Goal: Task Accomplishment & Management: Complete application form

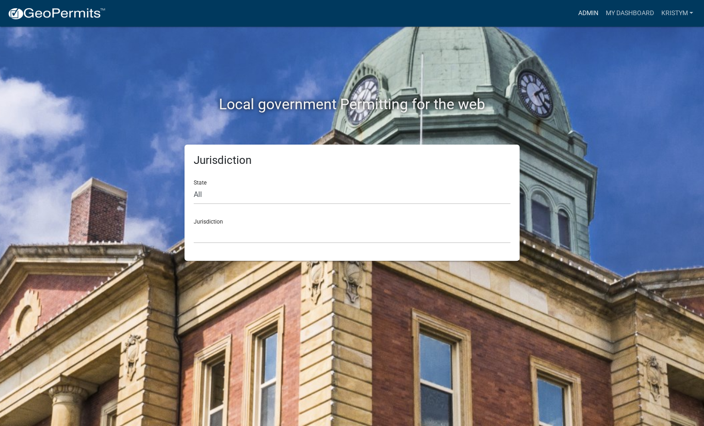
click at [592, 10] on link "Admin" at bounding box center [588, 13] width 28 height 17
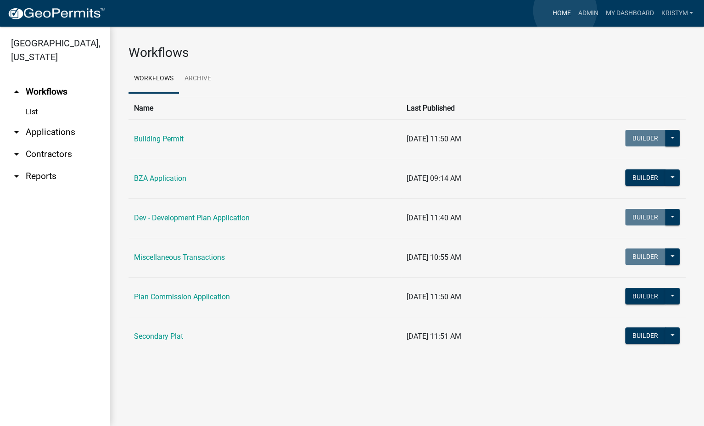
click at [565, 11] on link "Home" at bounding box center [562, 13] width 26 height 17
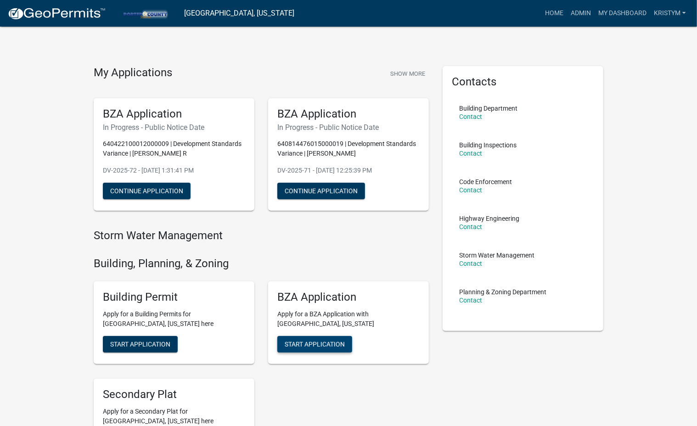
click at [325, 341] on span "Start Application" at bounding box center [315, 343] width 60 height 7
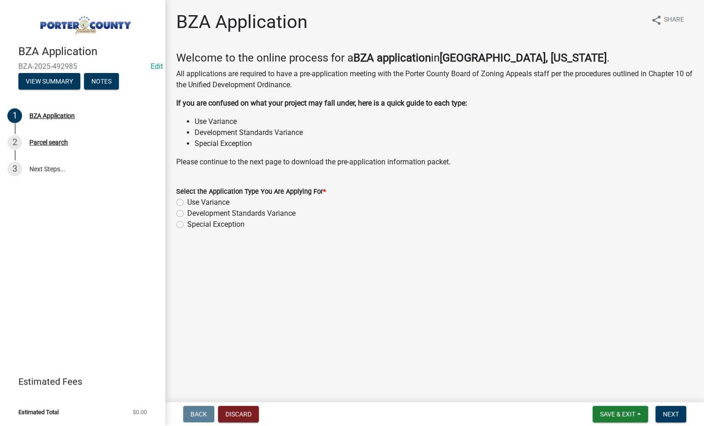
click at [187, 214] on label "Development Standards Variance" at bounding box center [241, 213] width 108 height 11
click at [187, 214] on input "Development Standards Variance" at bounding box center [190, 211] width 6 height 6
radio input "true"
click at [675, 415] on span "Next" at bounding box center [671, 414] width 16 height 7
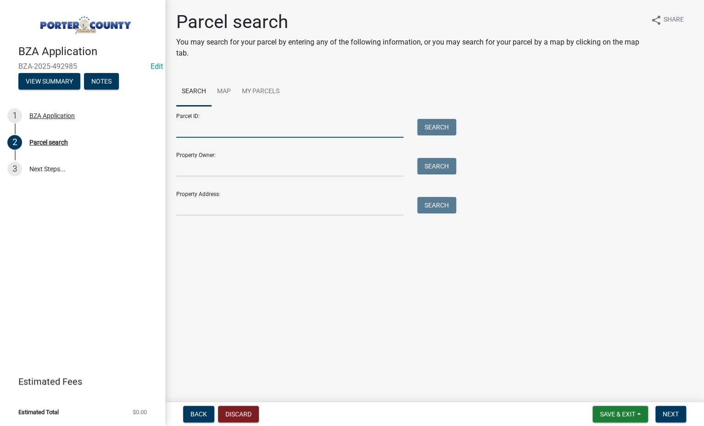
click at [203, 129] on input "Parcel ID:" at bounding box center [289, 128] width 227 height 19
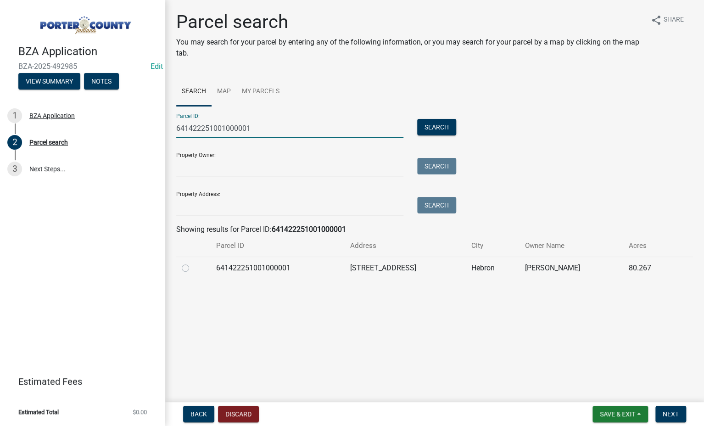
type input "641422251001000001"
click at [193, 263] on label at bounding box center [193, 263] width 0 height 0
click at [193, 268] on input "radio" at bounding box center [196, 266] width 6 height 6
radio input "true"
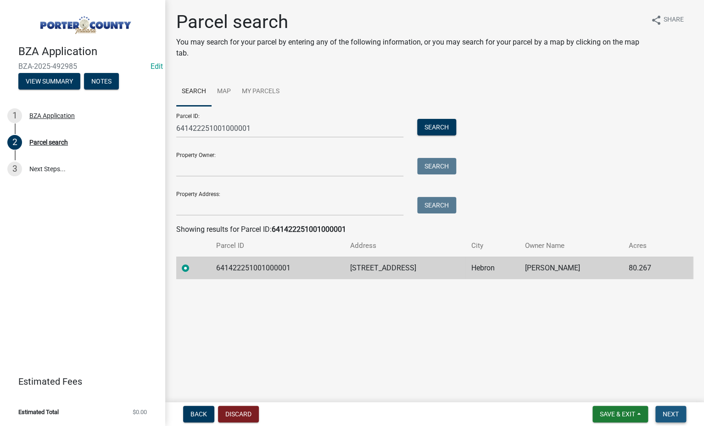
click at [674, 417] on span "Next" at bounding box center [671, 414] width 16 height 7
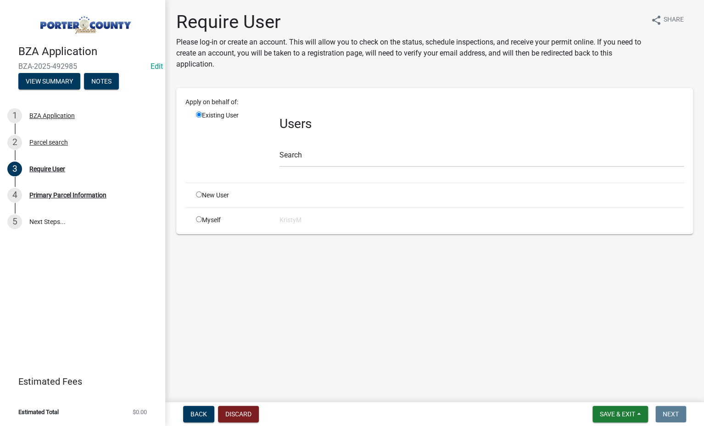
click at [198, 220] on input "radio" at bounding box center [199, 219] width 6 height 6
radio input "true"
radio input "false"
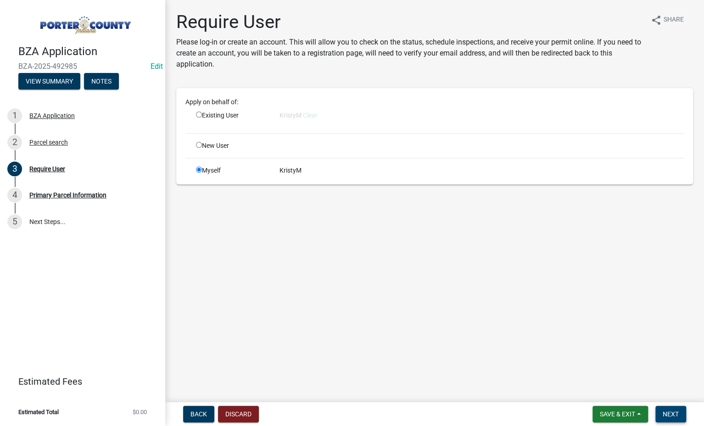
click at [671, 411] on span "Next" at bounding box center [671, 414] width 16 height 7
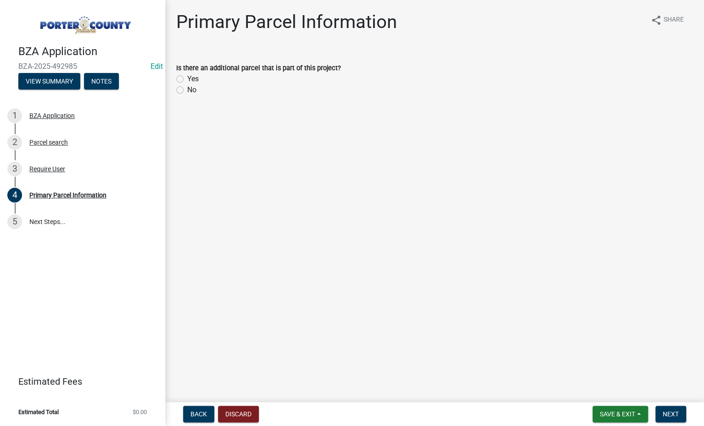
click at [187, 80] on label "Yes" at bounding box center [192, 78] width 11 height 11
click at [187, 79] on input "Yes" at bounding box center [190, 76] width 6 height 6
radio input "true"
click at [673, 417] on span "Next" at bounding box center [671, 414] width 16 height 7
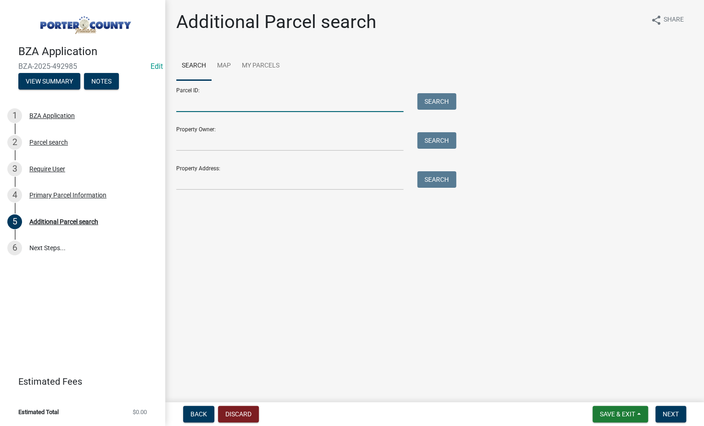
click at [199, 105] on input "Parcel ID:" at bounding box center [289, 102] width 227 height 19
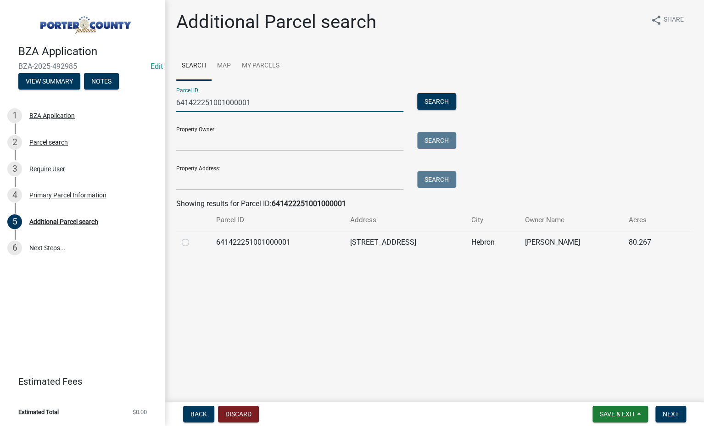
type input "641422251001000001"
click at [193, 237] on label at bounding box center [193, 237] width 0 height 0
click at [193, 243] on input "radio" at bounding box center [196, 240] width 6 height 6
radio input "true"
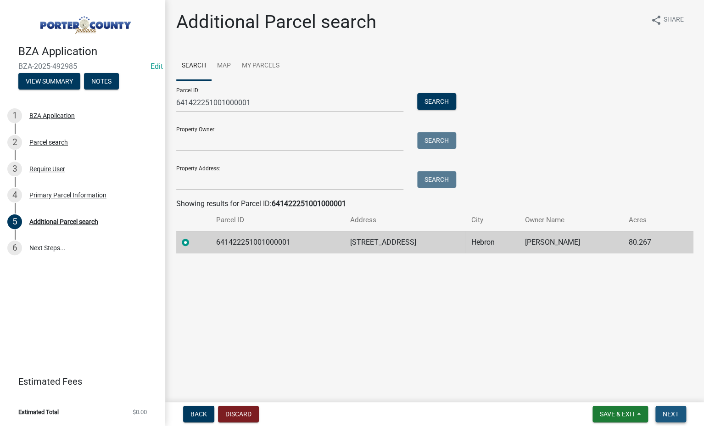
click at [680, 416] on button "Next" at bounding box center [671, 414] width 31 height 17
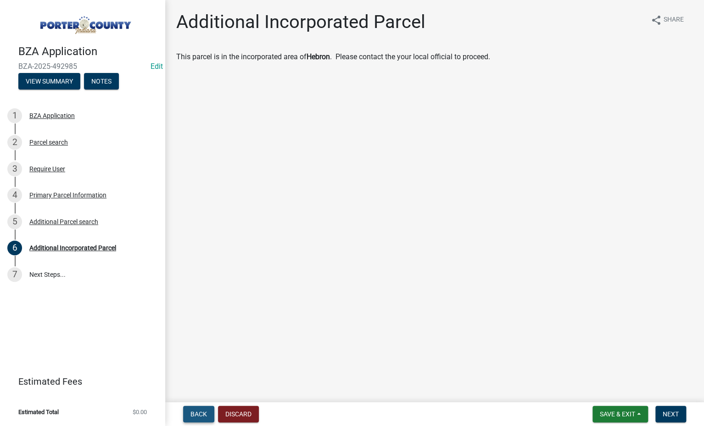
click at [195, 417] on span "Back" at bounding box center [199, 414] width 17 height 7
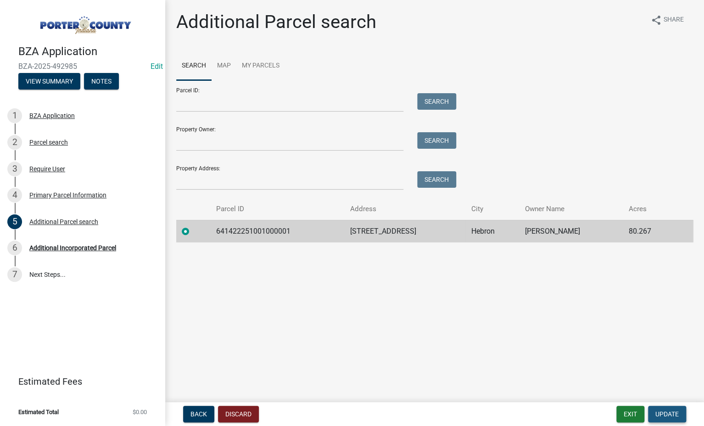
click at [675, 415] on span "Update" at bounding box center [667, 414] width 23 height 7
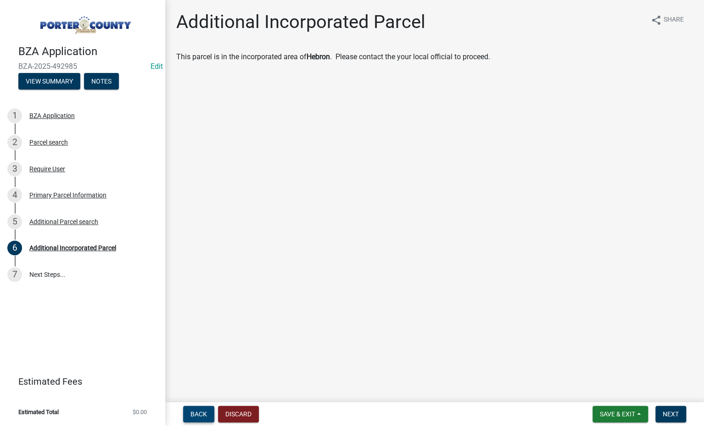
click at [199, 412] on span "Back" at bounding box center [199, 414] width 17 height 7
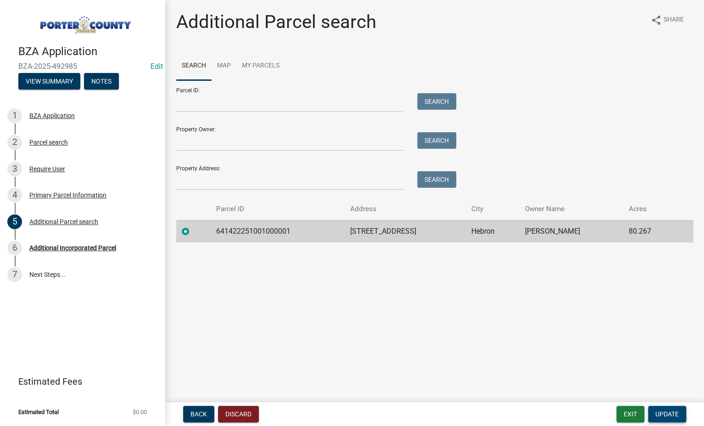
click at [665, 416] on span "Update" at bounding box center [667, 414] width 23 height 7
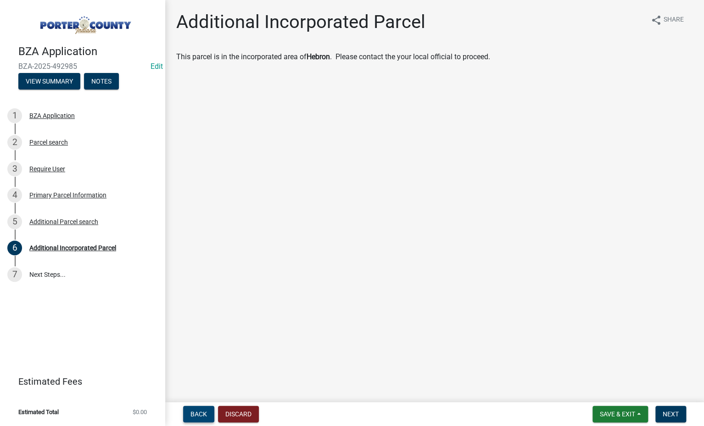
click at [193, 417] on span "Back" at bounding box center [199, 414] width 17 height 7
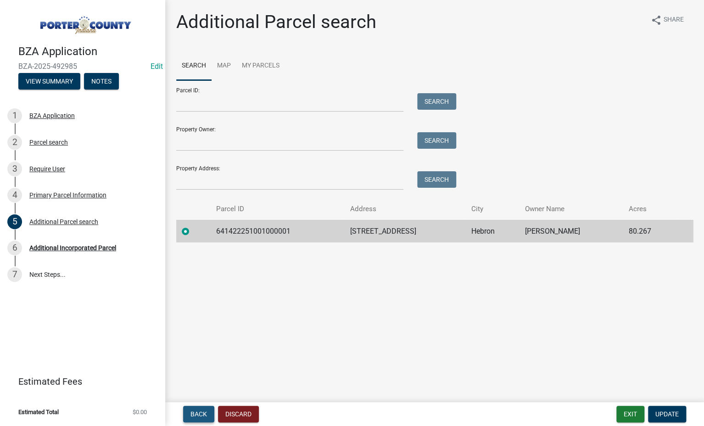
click at [193, 417] on span "Back" at bounding box center [199, 414] width 17 height 7
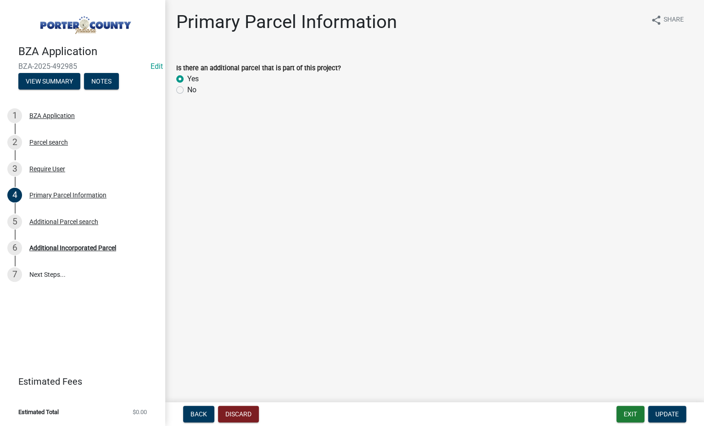
click at [187, 89] on label "No" at bounding box center [191, 89] width 9 height 11
click at [187, 89] on input "No" at bounding box center [190, 87] width 6 height 6
radio input "true"
click at [666, 417] on span "Update" at bounding box center [667, 414] width 23 height 7
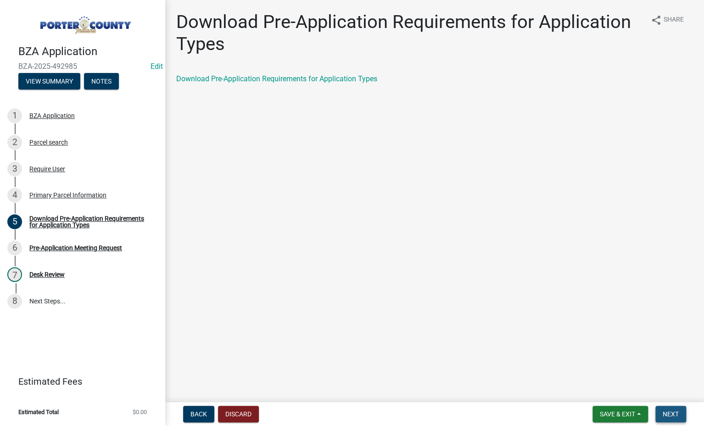
click at [665, 417] on span "Next" at bounding box center [671, 414] width 16 height 7
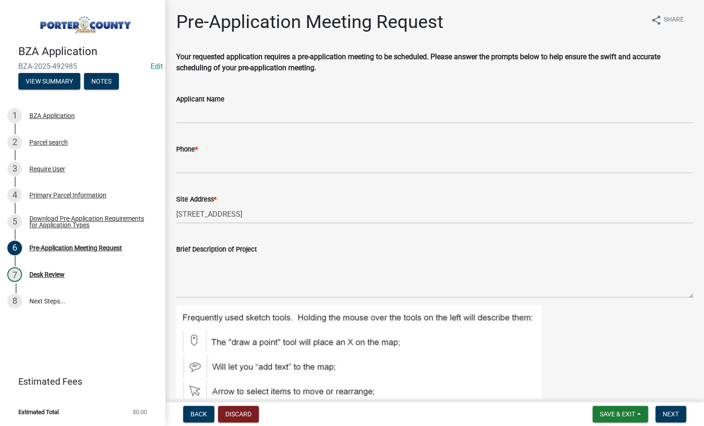
click at [208, 104] on div "Applicant Name" at bounding box center [434, 99] width 517 height 11
drag, startPoint x: 208, startPoint y: 104, endPoint x: 214, endPoint y: 117, distance: 14.2
click at [214, 117] on input "Applicant Name" at bounding box center [434, 114] width 517 height 19
type input "[PERSON_NAME]"
click at [237, 175] on wm-data-entity-input "Phone *" at bounding box center [434, 156] width 517 height 50
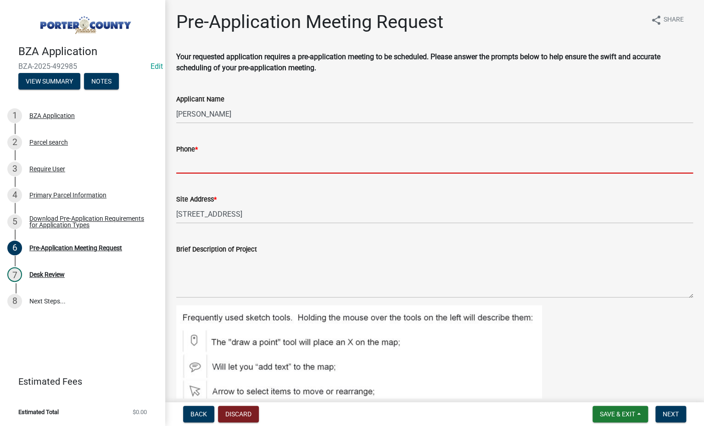
click at [184, 160] on input "Phone *" at bounding box center [434, 164] width 517 height 19
type input "2192131893"
click at [312, 191] on div "Site Address * [STREET_ADDRESS]" at bounding box center [434, 202] width 517 height 43
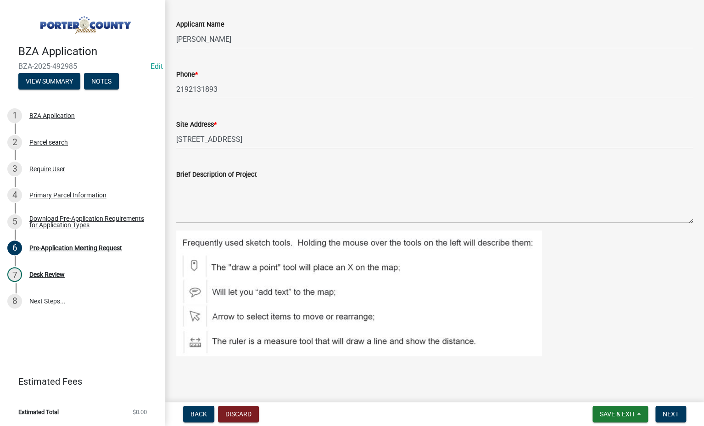
scroll to position [75, 0]
click at [678, 414] on span "Next" at bounding box center [671, 414] width 16 height 7
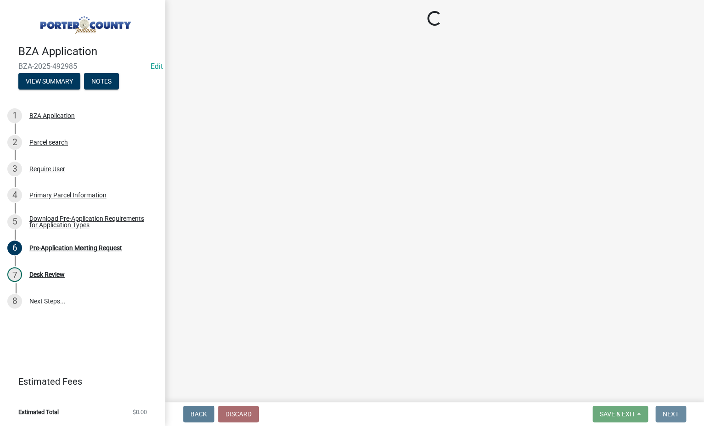
scroll to position [0, 0]
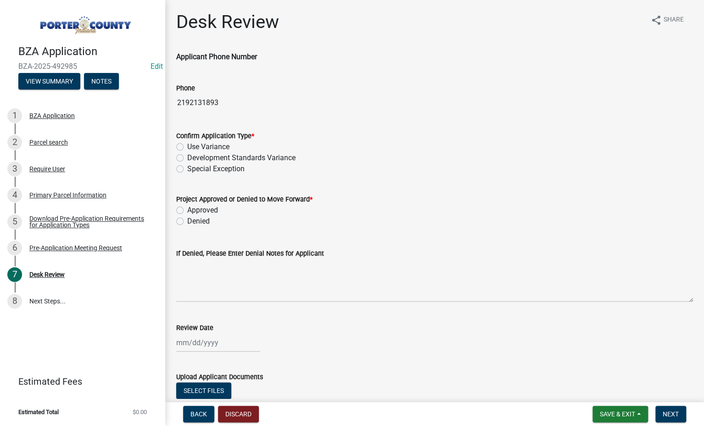
click at [187, 155] on label "Development Standards Variance" at bounding box center [241, 157] width 108 height 11
click at [187, 155] on input "Development Standards Variance" at bounding box center [190, 155] width 6 height 6
radio input "true"
click at [187, 211] on label "Approved" at bounding box center [202, 210] width 31 height 11
click at [187, 211] on input "Approved" at bounding box center [190, 208] width 6 height 6
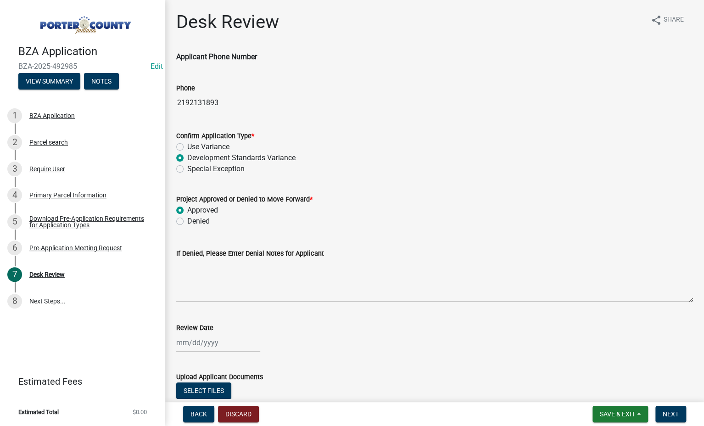
radio input "true"
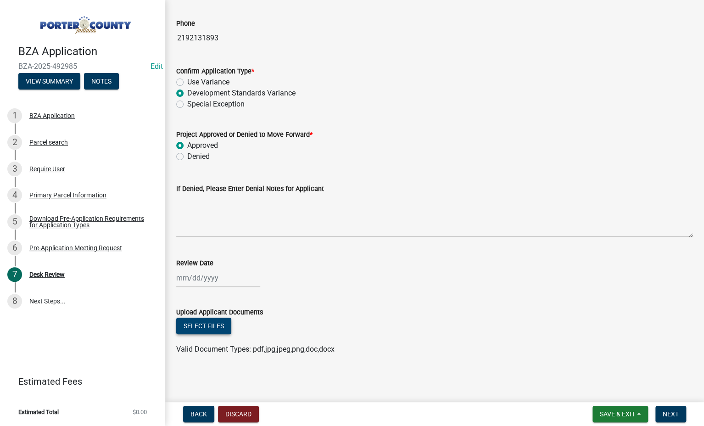
click at [204, 327] on button "Select files" at bounding box center [203, 326] width 55 height 17
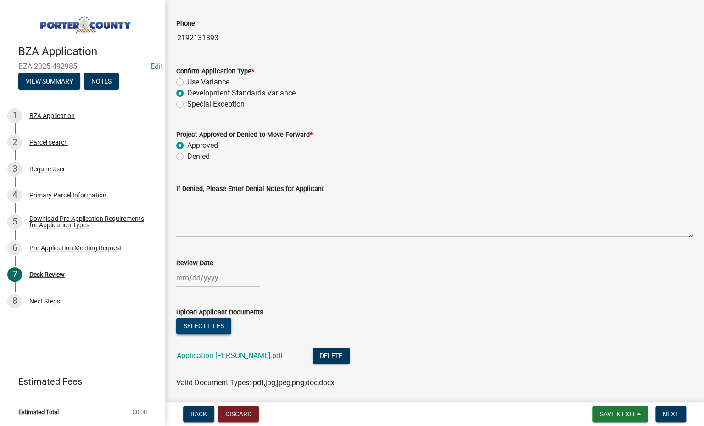
click at [211, 328] on button "Select files" at bounding box center [203, 326] width 55 height 17
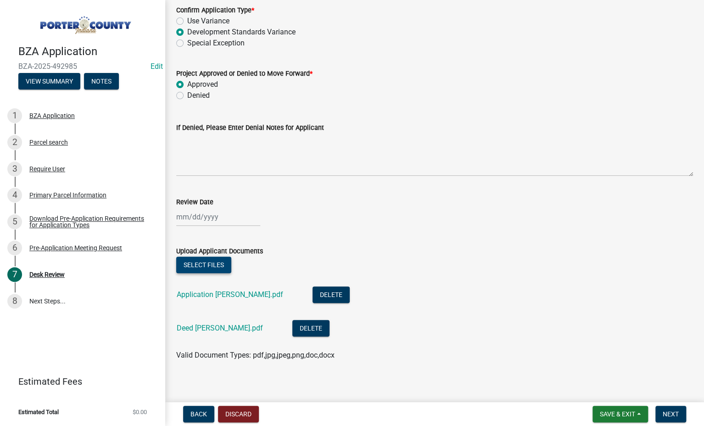
scroll to position [132, 0]
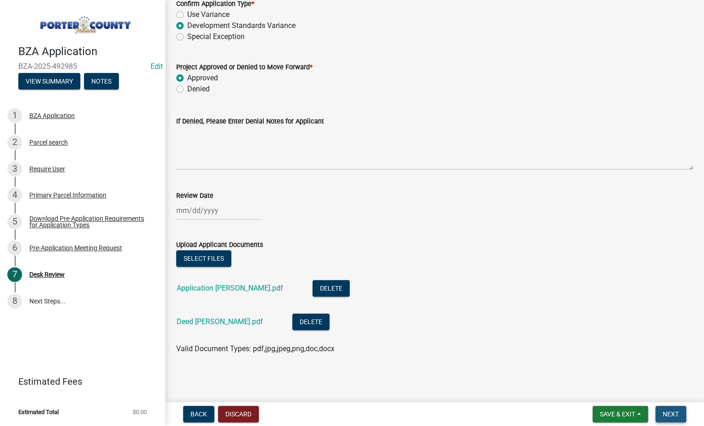
click at [673, 414] on span "Next" at bounding box center [671, 414] width 16 height 7
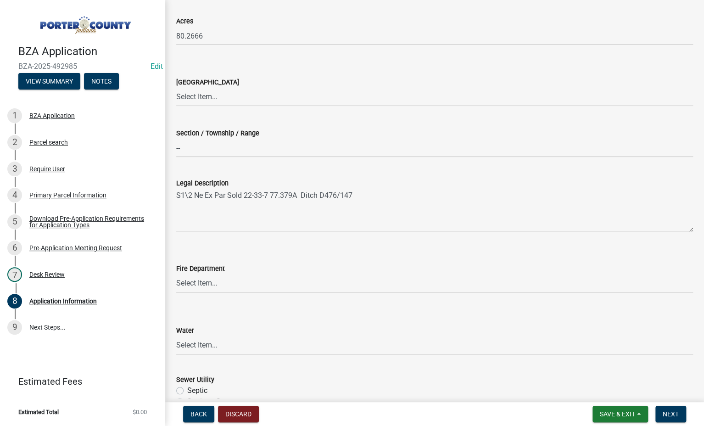
scroll to position [321, 0]
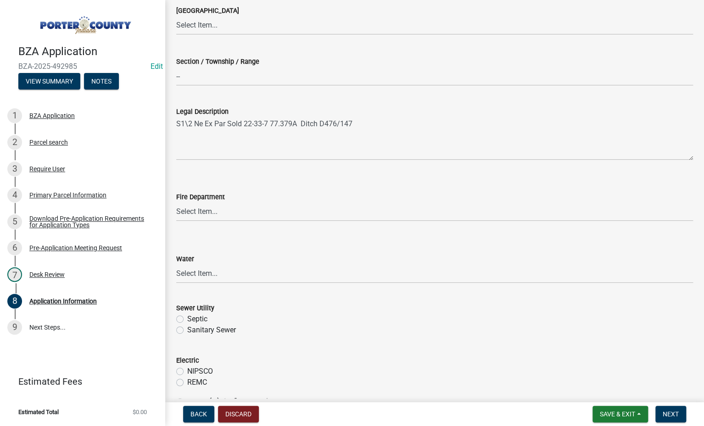
click at [187, 321] on label "Septic" at bounding box center [197, 319] width 20 height 11
click at [187, 320] on input "Septic" at bounding box center [190, 317] width 6 height 6
radio input "true"
click at [188, 365] on div "Electric" at bounding box center [434, 360] width 517 height 11
click at [187, 373] on label "NIPSCO" at bounding box center [200, 371] width 26 height 11
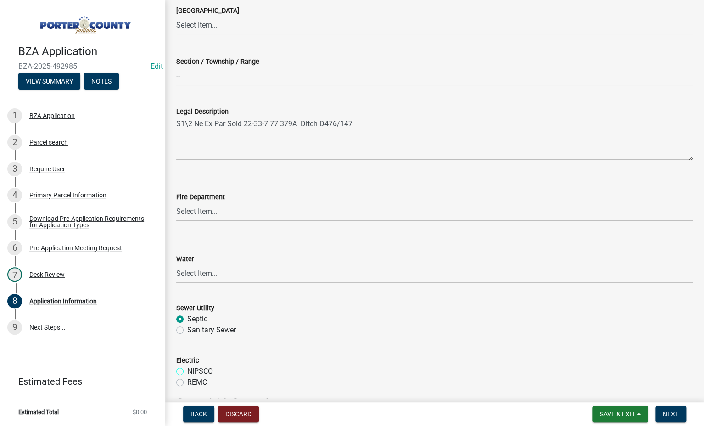
click at [187, 372] on input "NIPSCO" at bounding box center [190, 369] width 6 height 6
radio input "true"
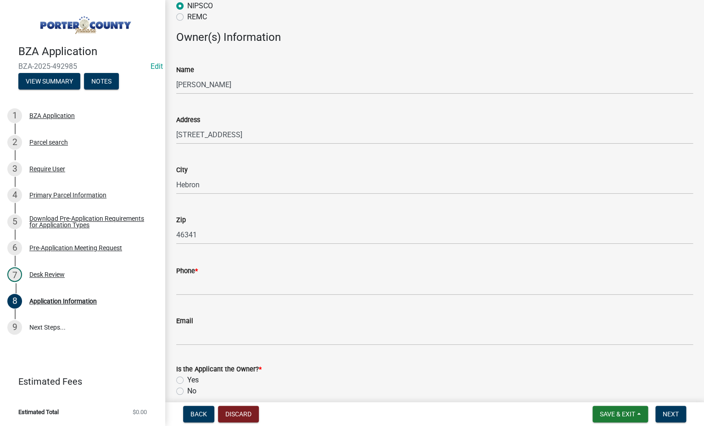
scroll to position [689, 0]
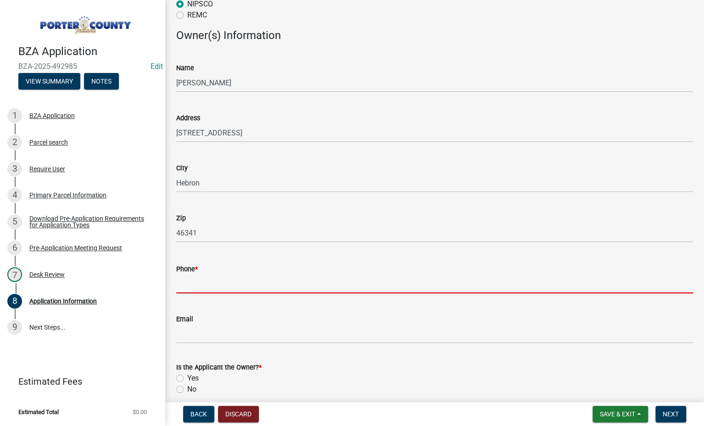
click at [217, 281] on input "Phone *" at bounding box center [434, 284] width 517 height 19
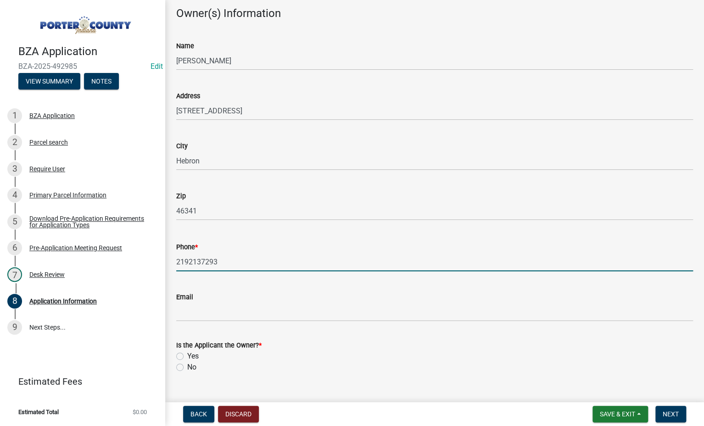
scroll to position [729, 0]
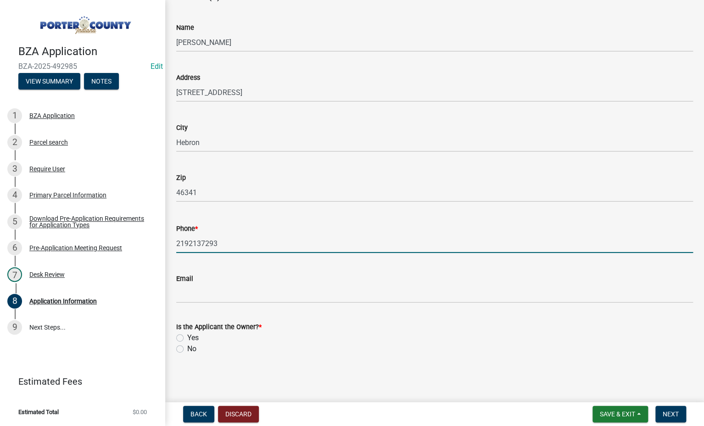
type input "2192137293"
click at [187, 337] on label "Yes" at bounding box center [192, 337] width 11 height 11
click at [187, 337] on input "Yes" at bounding box center [190, 335] width 6 height 6
radio input "true"
click at [672, 416] on span "Next" at bounding box center [671, 414] width 16 height 7
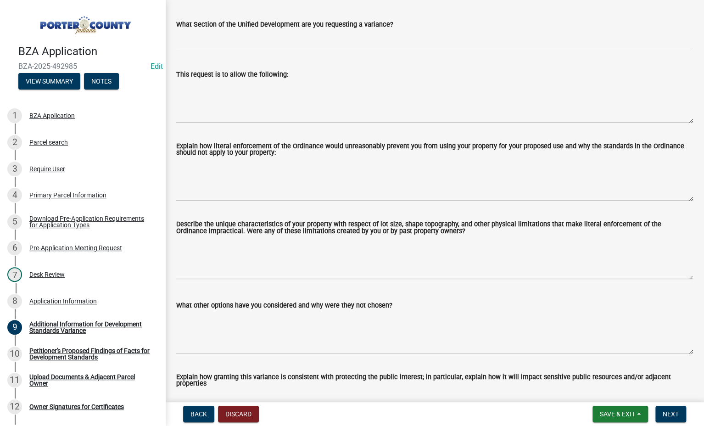
scroll to position [230, 0]
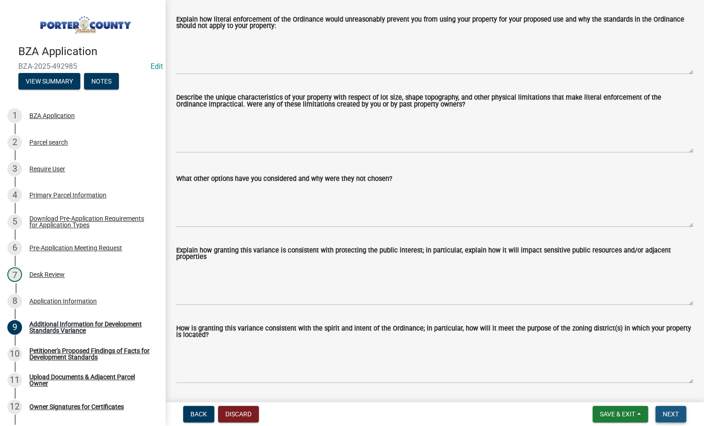
click at [667, 415] on span "Next" at bounding box center [671, 414] width 16 height 7
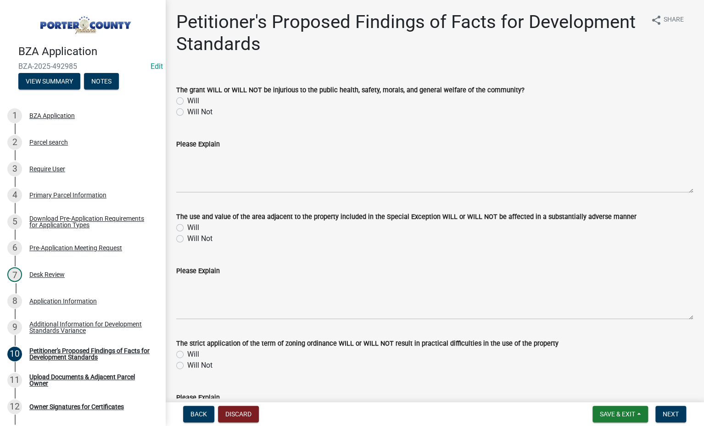
scroll to position [225, 0]
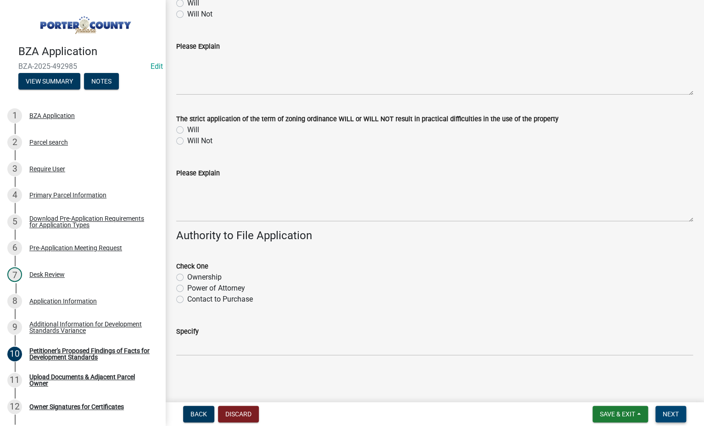
click at [670, 412] on span "Next" at bounding box center [671, 414] width 16 height 7
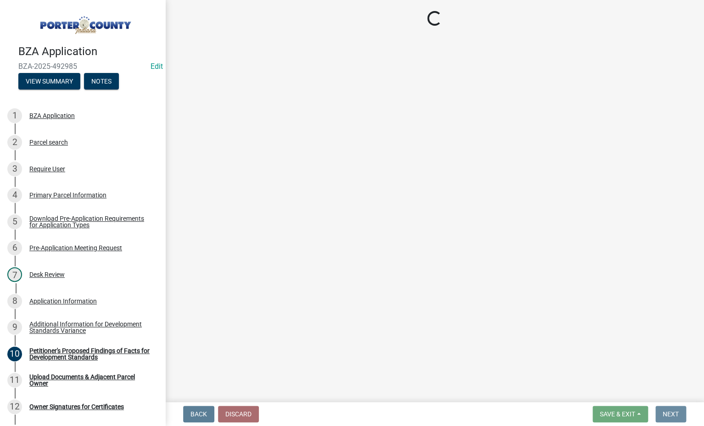
scroll to position [0, 0]
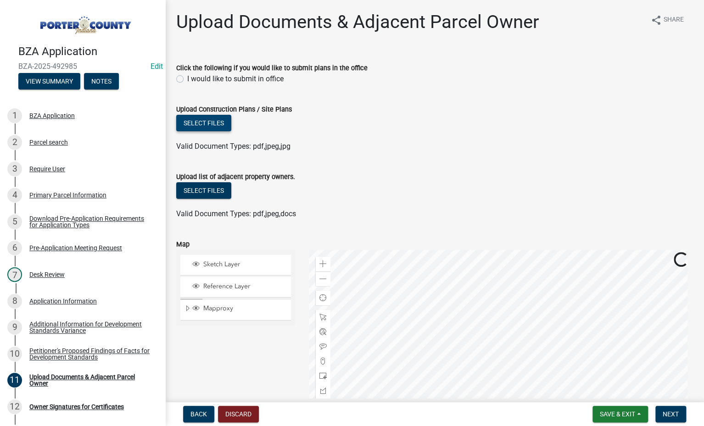
click at [208, 124] on button "Select files" at bounding box center [203, 123] width 55 height 17
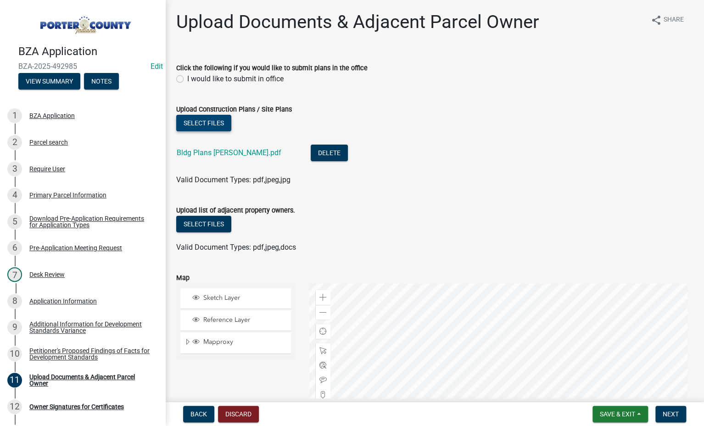
click at [210, 124] on button "Select files" at bounding box center [203, 123] width 55 height 17
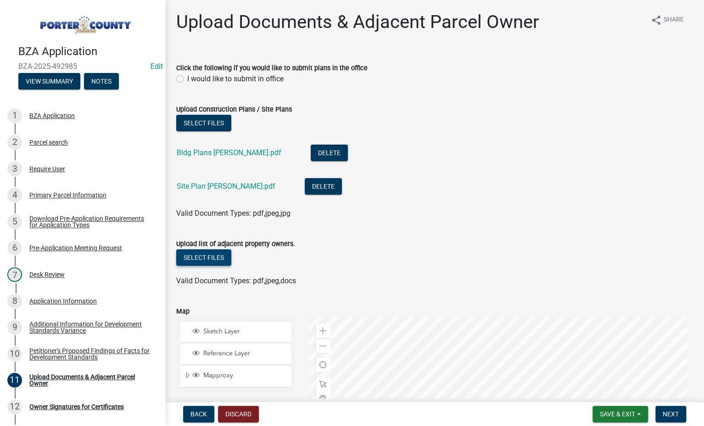
click at [199, 260] on button "Select files" at bounding box center [203, 257] width 55 height 17
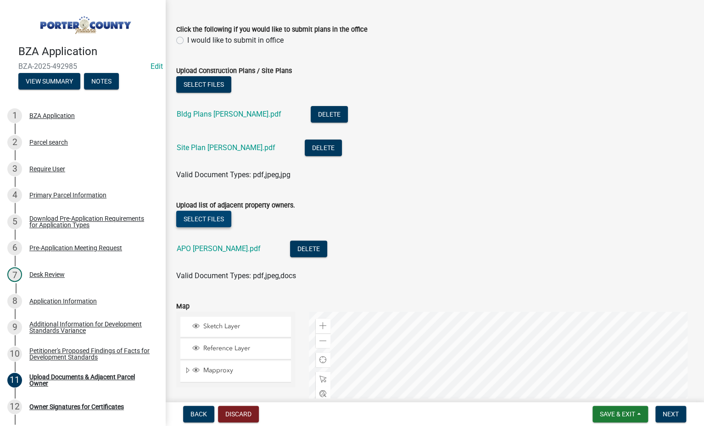
scroll to position [230, 0]
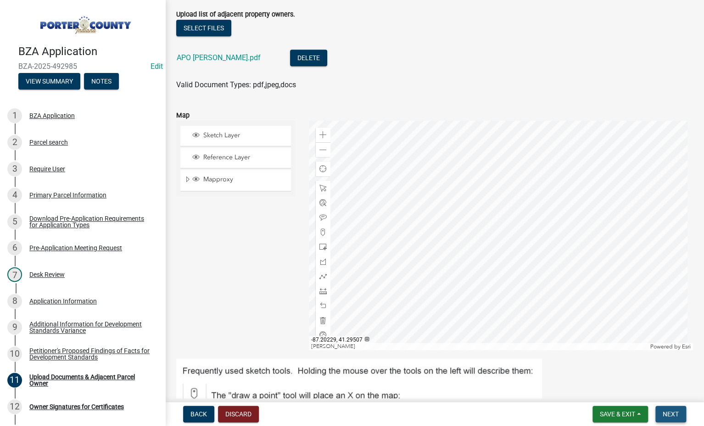
click at [671, 411] on span "Next" at bounding box center [671, 414] width 16 height 7
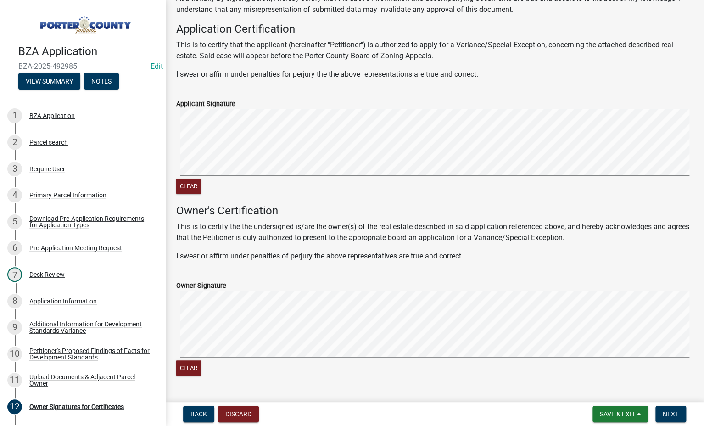
scroll to position [131, 0]
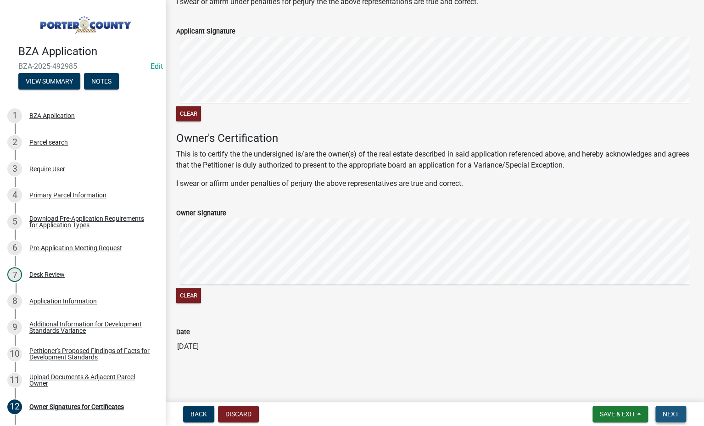
click at [667, 412] on span "Next" at bounding box center [671, 414] width 16 height 7
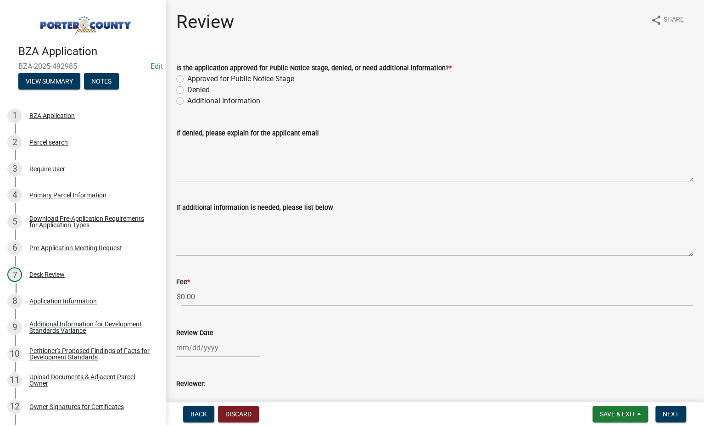
click at [187, 76] on label "Approved for Public Notice Stage" at bounding box center [240, 78] width 107 height 11
click at [187, 76] on input "Approved for Public Notice Stage" at bounding box center [190, 76] width 6 height 6
radio input "true"
click at [209, 295] on input "0.00" at bounding box center [437, 296] width 512 height 19
type input "0"
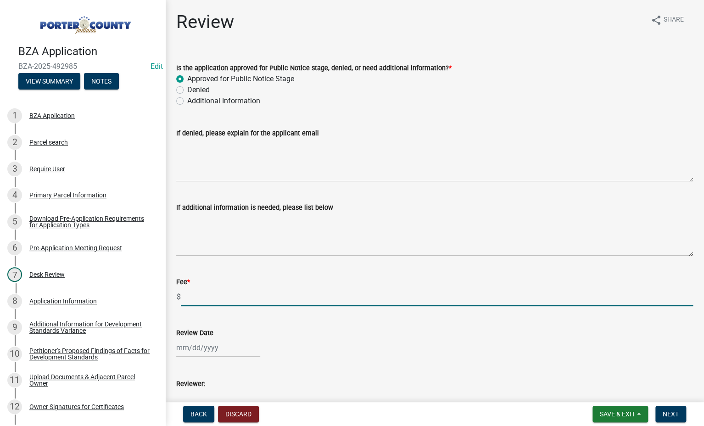
type input "1"
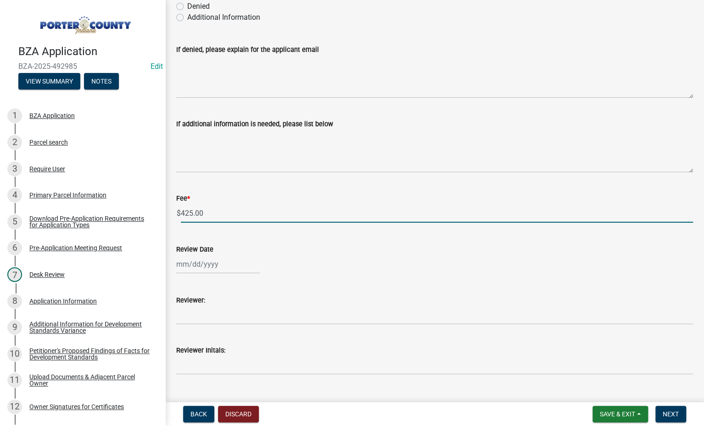
scroll to position [103, 0]
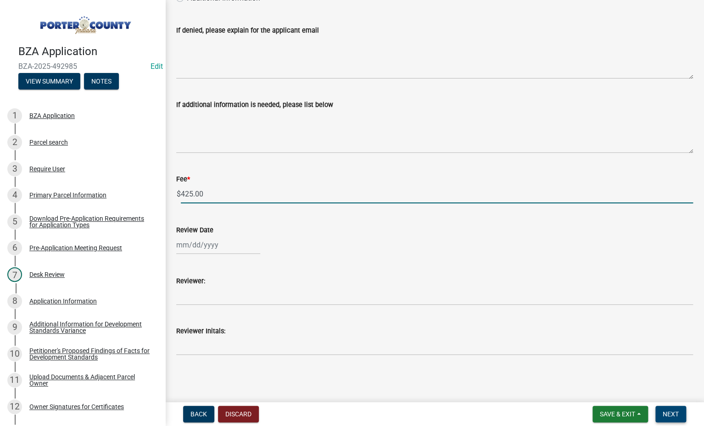
type input "425.00"
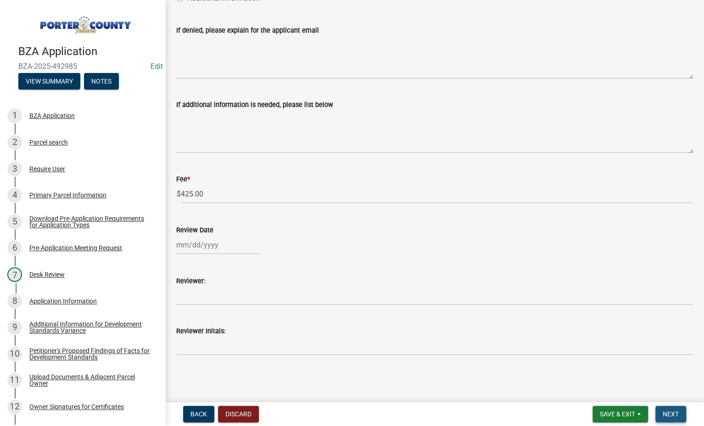
click at [673, 416] on span "Next" at bounding box center [671, 414] width 16 height 7
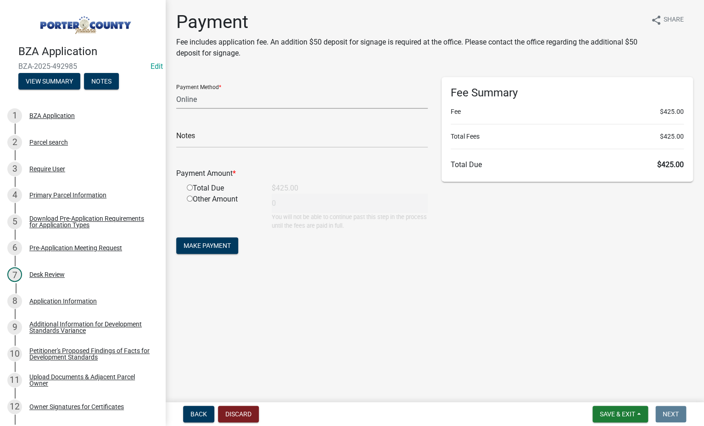
click at [230, 106] on select "Credit Card POS Check Cash Online" at bounding box center [302, 99] width 252 height 19
select select "1: 0"
click at [176, 90] on select "Credit Card POS Check Cash Online" at bounding box center [302, 99] width 252 height 19
click at [206, 143] on input "text" at bounding box center [302, 138] width 252 height 19
type input "1377 - [PERSON_NAME]"
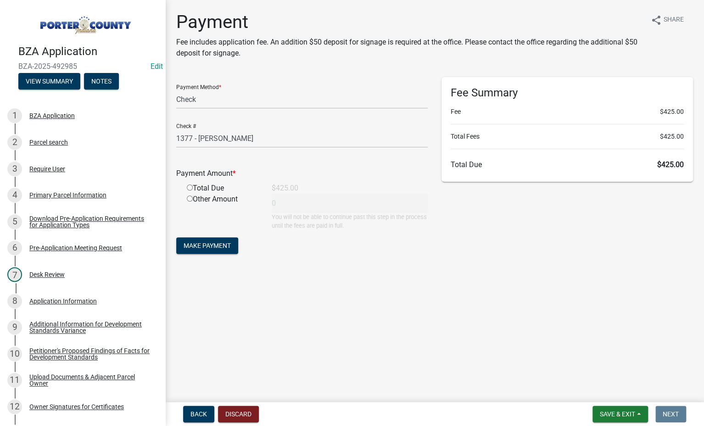
click at [190, 186] on input "radio" at bounding box center [190, 188] width 6 height 6
radio input "true"
type input "425"
click at [208, 247] on span "Make Payment" at bounding box center [207, 245] width 47 height 7
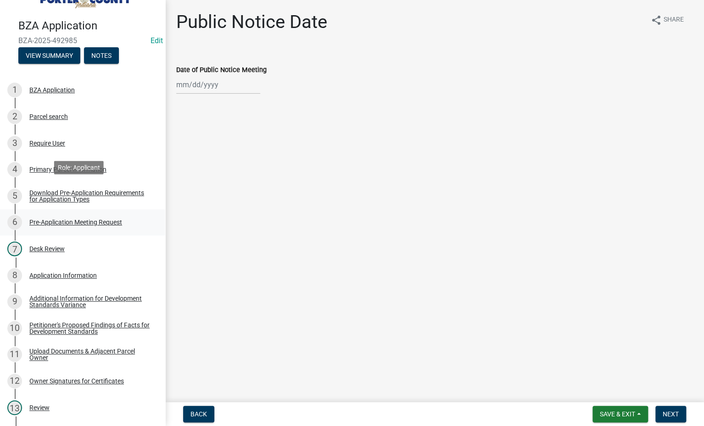
scroll to position [92, 0]
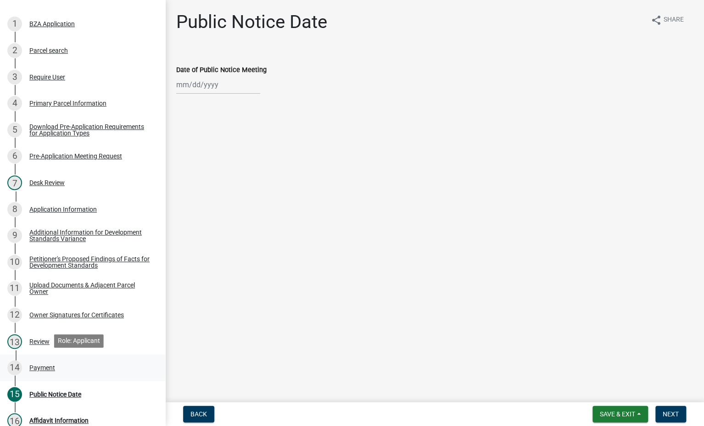
click at [34, 366] on div "Payment" at bounding box center [42, 368] width 26 height 6
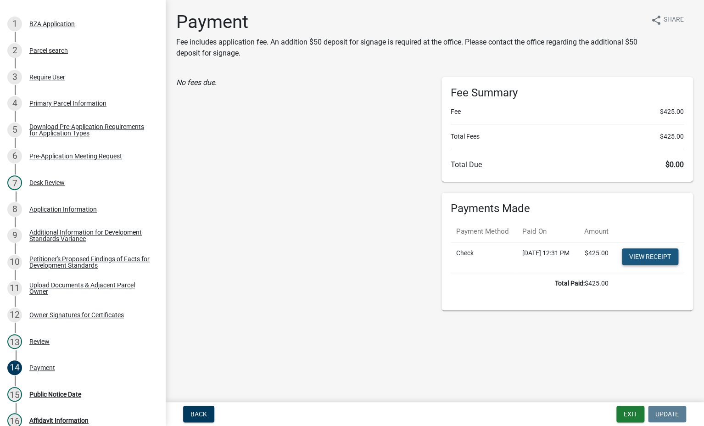
click at [665, 265] on link "View receipt" at bounding box center [650, 256] width 56 height 17
